Goal: Information Seeking & Learning: Learn about a topic

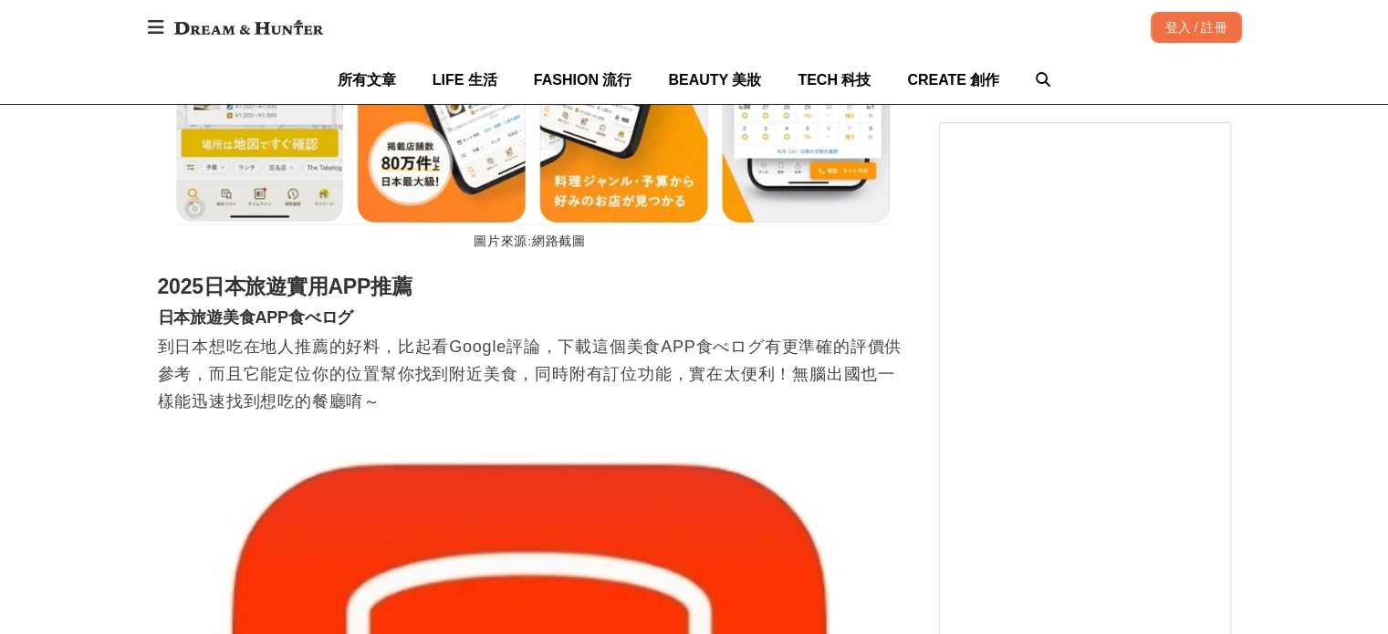
scroll to position [2463, 0]
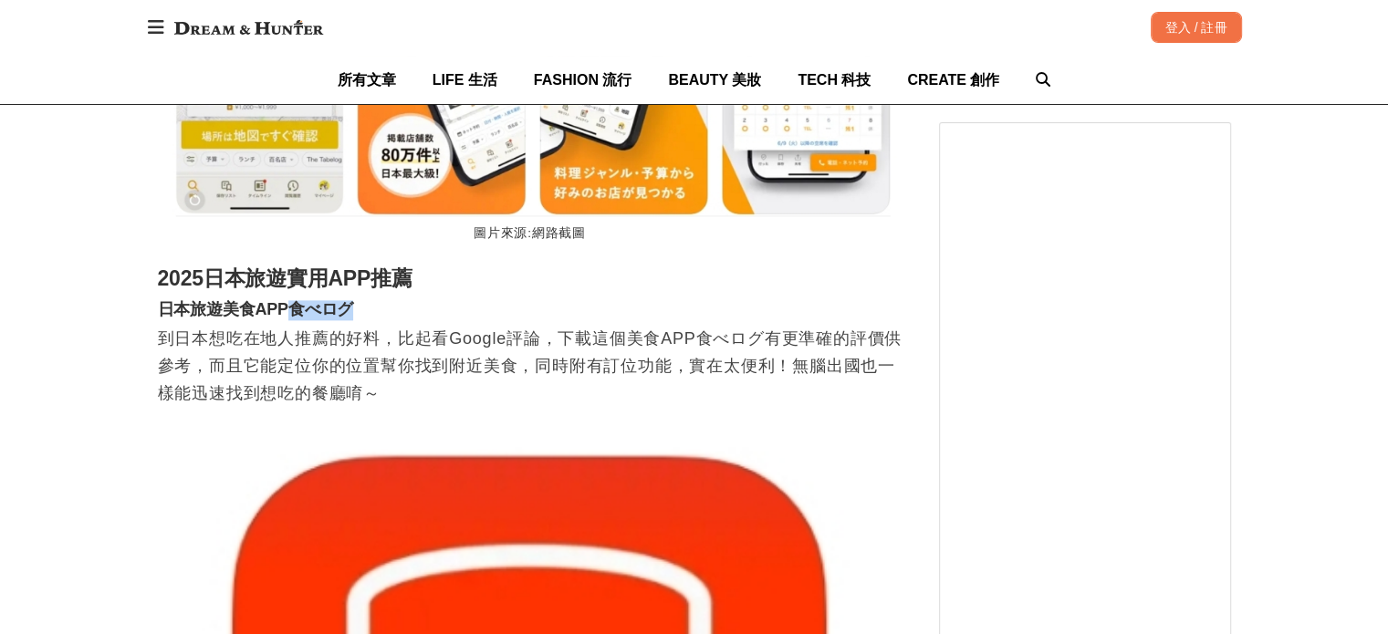
drag, startPoint x: 292, startPoint y: 315, endPoint x: 359, endPoint y: 325, distance: 68.3
click at [359, 320] on h3 "日本旅遊美食APP食べログ" at bounding box center [530, 310] width 745 height 20
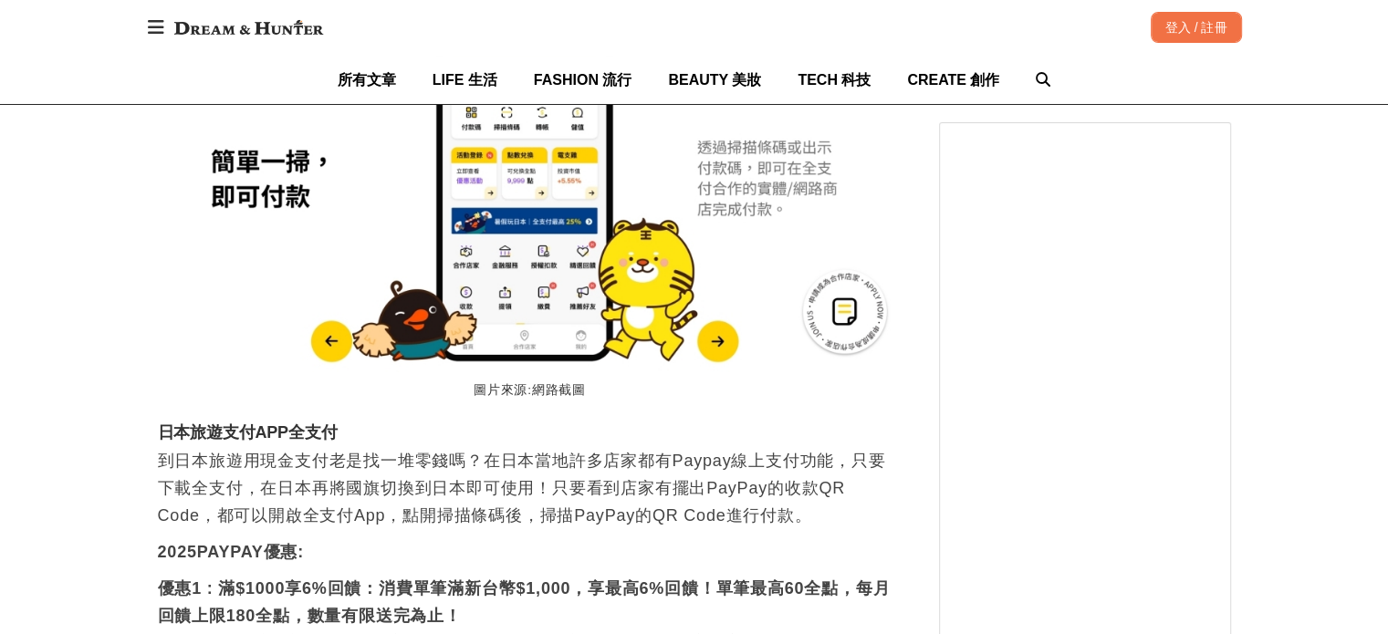
scroll to position [4288, 0]
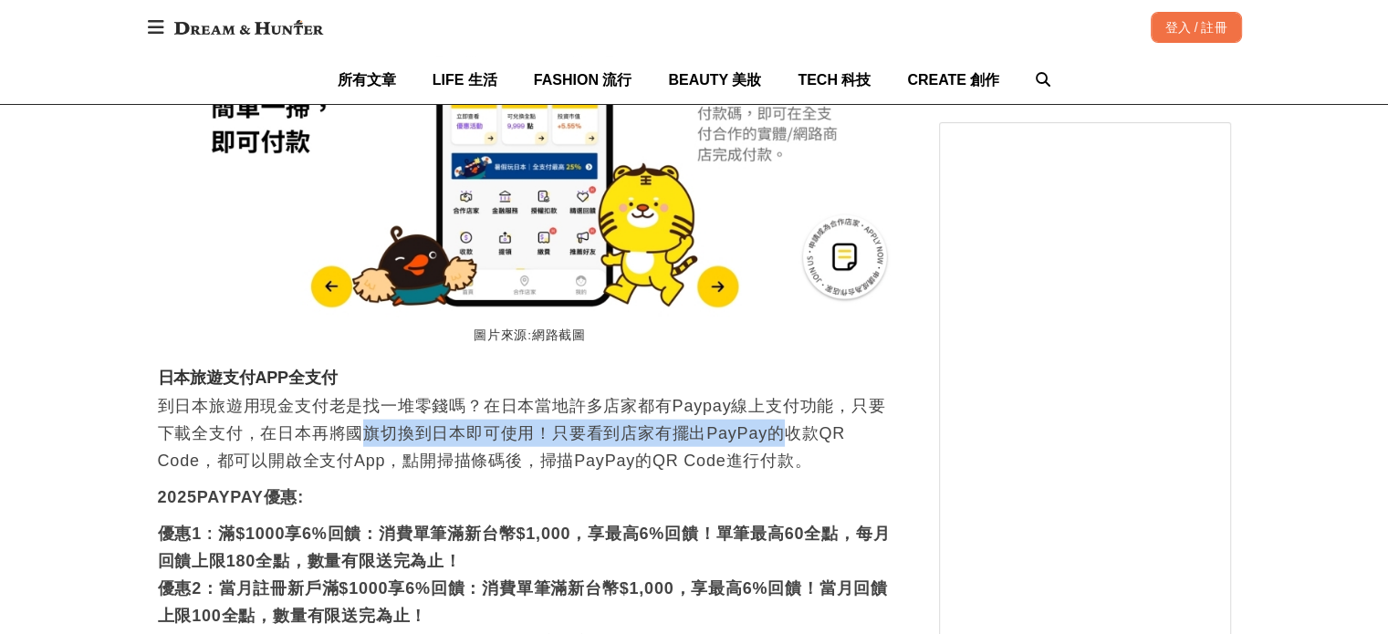
drag, startPoint x: 372, startPoint y: 441, endPoint x: 795, endPoint y: 444, distance: 422.4
click at [792, 443] on p "到日本旅遊用現金支付老是找一堆零錢嗎？在日本當地許多店家都有Paypay線上支付功能，只要下載全支付，在日本再將國旗切換到日本即可使用！只要看到店家有擺出Pa…" at bounding box center [530, 433] width 745 height 82
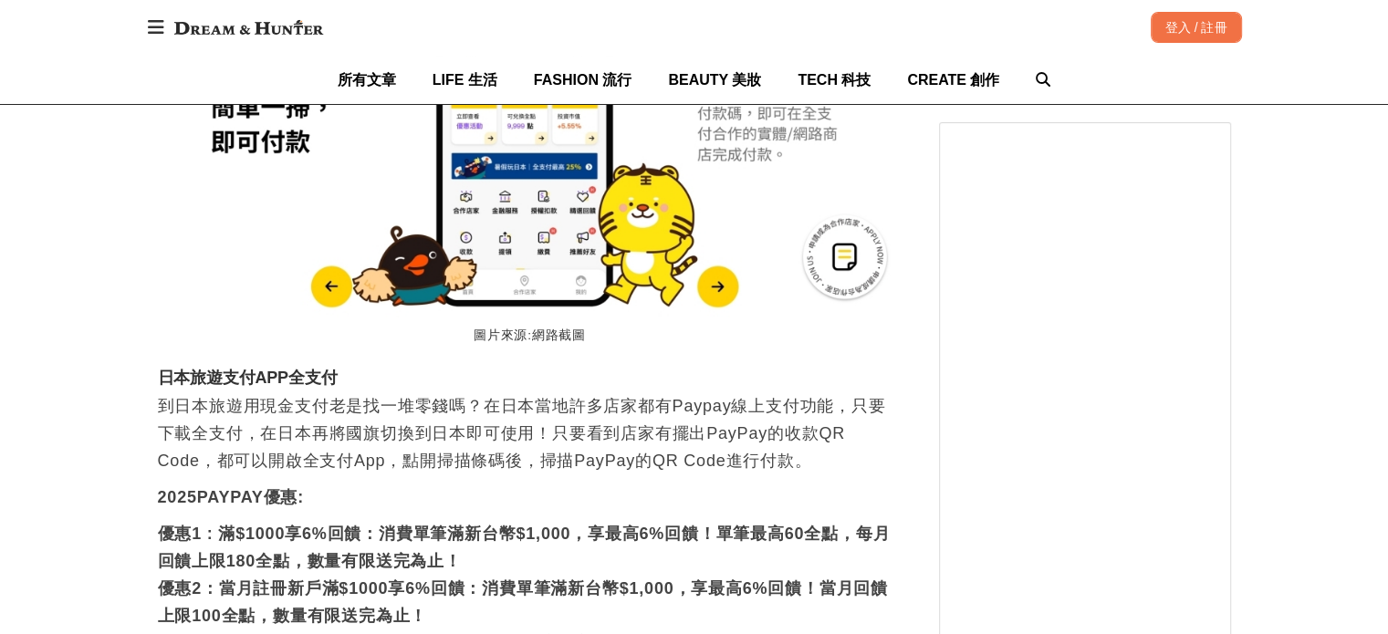
click at [819, 460] on p "到日本旅遊用現金支付老是找一堆零錢嗎？在日本當地許多店家都有Paypay線上支付功能，只要下載全支付，在日本再將國旗切換到日本即可使用！只要看到店家有擺出Pa…" at bounding box center [530, 433] width 745 height 82
drag, startPoint x: 671, startPoint y: 440, endPoint x: 849, endPoint y: 461, distance: 180.1
click at [828, 442] on p "到日本旅遊用現金支付老是找一堆零錢嗎？在日本當地許多店家都有Paypay線上支付功能，只要下載全支付，在日本再將國旗切換到日本即可使用！只要看到店家有擺出Pa…" at bounding box center [530, 433] width 745 height 82
click at [850, 462] on p "到日本旅遊用現金支付老是找一堆零錢嗎？在日本當地許多店家都有Paypay線上支付功能，只要下載全支付，在日本再將國旗切換到日本即可使用！只要看到店家有擺出Pa…" at bounding box center [530, 433] width 745 height 82
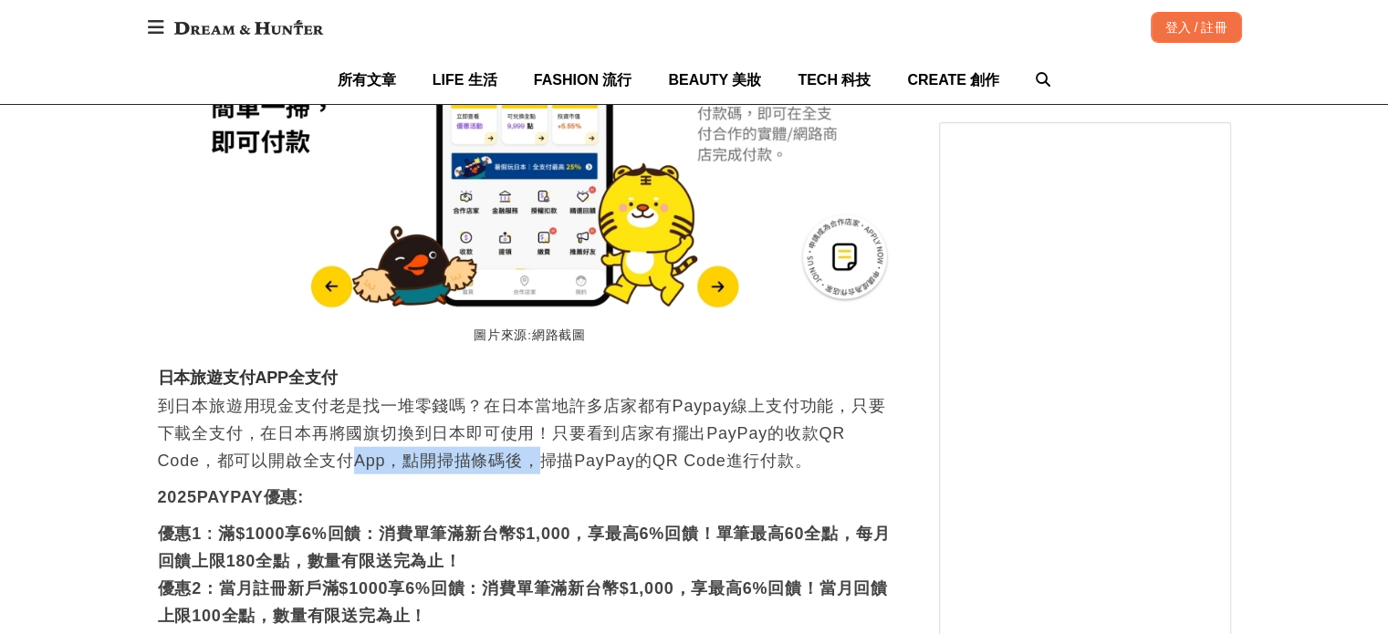
drag, startPoint x: 350, startPoint y: 470, endPoint x: 586, endPoint y: 482, distance: 235.7
click at [555, 474] on p "到日本旅遊用現金支付老是找一堆零錢嗎？在日本當地許多店家都有Paypay線上支付功能，只要下載全支付，在日本再將國旗切換到日本即可使用！只要看到店家有擺出Pa…" at bounding box center [530, 433] width 745 height 82
click at [660, 504] on p "2025PAYPAY優惠:" at bounding box center [530, 497] width 745 height 27
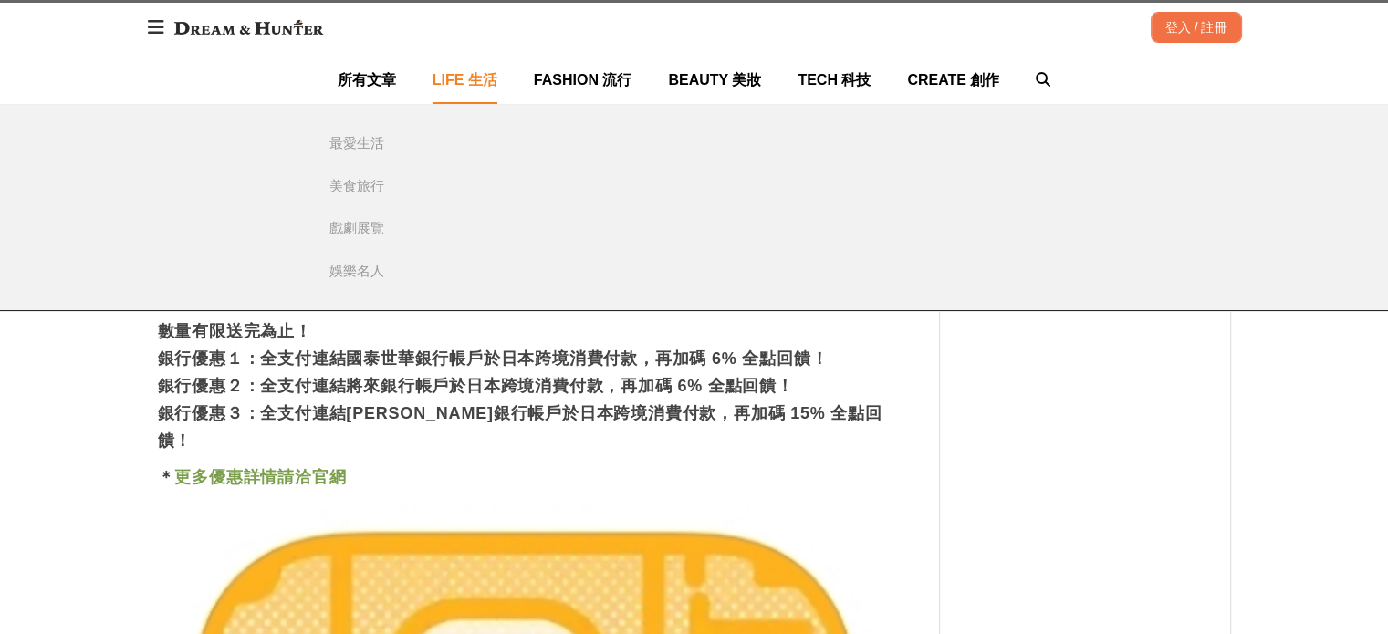
scroll to position [4836, 0]
